Goal: Information Seeking & Learning: Learn about a topic

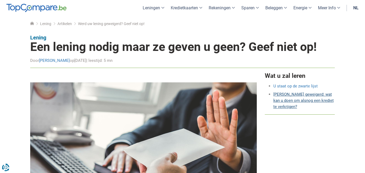
click at [300, 102] on link "[PERSON_NAME] geweigerd: wat kan u doen om alsnog een krediet te verkrijgen?" at bounding box center [303, 100] width 60 height 17
click at [293, 98] on link "[PERSON_NAME] geweigerd: wat kan u doen om alsnog een krediet te verkrijgen?" at bounding box center [303, 100] width 60 height 17
click at [292, 93] on link "[PERSON_NAME] geweigerd: wat kan u doen om alsnog een krediet te verkrijgen?" at bounding box center [303, 100] width 60 height 17
click at [292, 104] on li "[PERSON_NAME] geweigerd: wat kan u doen om alsnog een krediet te verkrijgen?" at bounding box center [304, 101] width 62 height 18
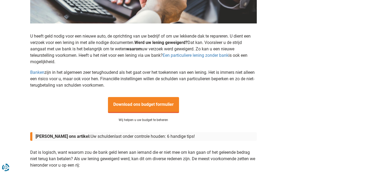
scroll to position [176, 0]
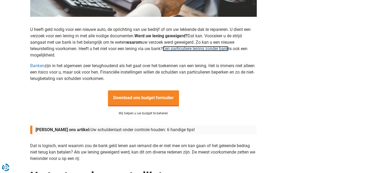
click at [184, 50] on link "Een particuliere lening zonder bank" at bounding box center [196, 48] width 66 height 5
